Goal: Share content: Share content

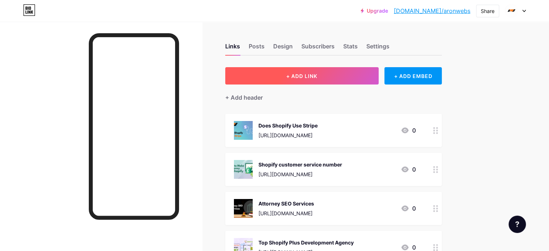
click at [317, 74] on span "+ ADD LINK" at bounding box center [301, 76] width 31 height 6
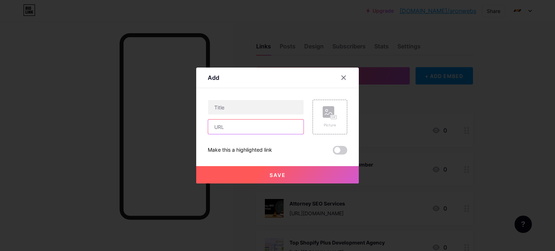
click at [233, 124] on input "text" at bounding box center [255, 127] width 95 height 14
paste input "[URL][DOMAIN_NAME][PERSON_NAME]"
type input "[URL][DOMAIN_NAME][PERSON_NAME]"
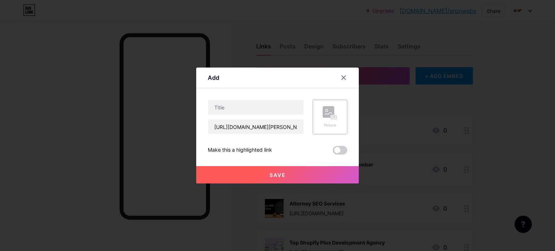
click at [330, 119] on rect at bounding box center [333, 117] width 6 height 4
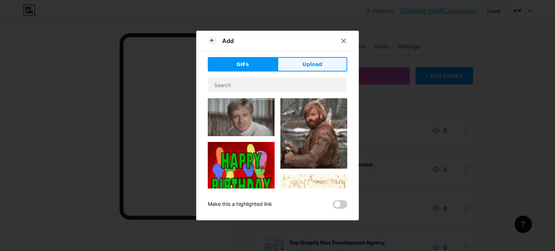
click at [310, 66] on span "Upload" at bounding box center [312, 65] width 20 height 8
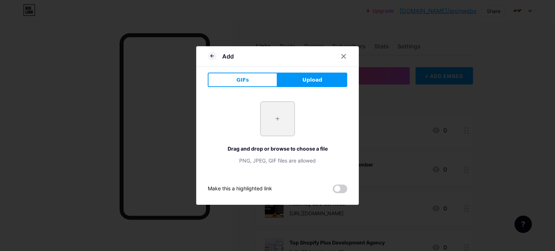
click at [281, 122] on input "file" at bounding box center [277, 119] width 34 height 34
type input "C:\fakepath\Hire Mobile SEO Agency for Better Search Results (18).png"
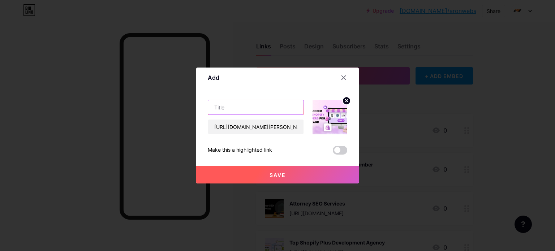
click at [223, 108] on input "text" at bounding box center [255, 107] width 95 height 14
paste input "Why You Need Expert Shopify Developers for Your Brand"
type input "Why You Need Expert Shopify Developers for Your Brand"
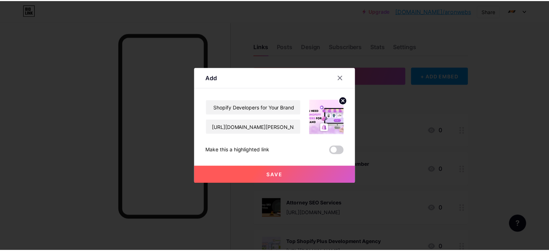
scroll to position [0, 0]
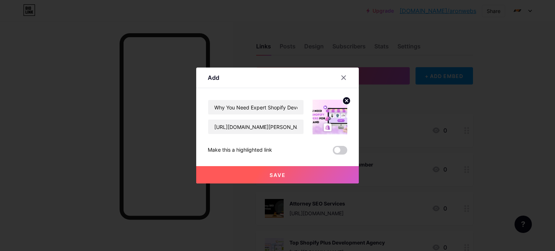
click at [270, 176] on span "Save" at bounding box center [277, 175] width 16 height 6
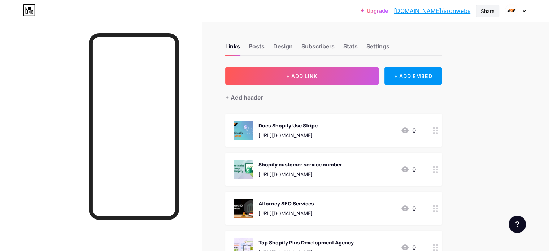
click at [490, 8] on div "Share" at bounding box center [488, 11] width 14 height 8
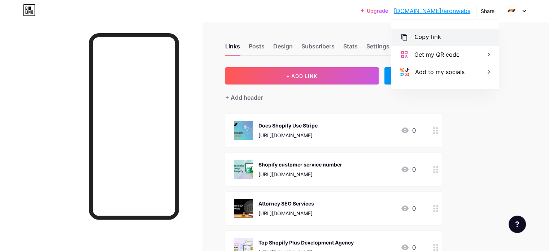
click at [431, 38] on div "Copy link" at bounding box center [427, 37] width 27 height 9
